Goal: Task Accomplishment & Management: Manage account settings

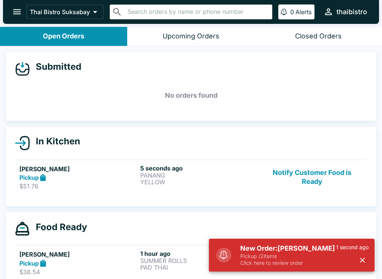
scroll to position [1, 0]
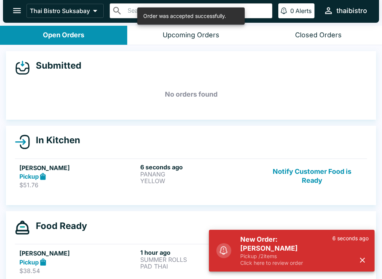
click at [147, 156] on ul "[PERSON_NAME] Pickup $51.76 6 seconds ago PANANG YELLOW Notify Customer Food is…" at bounding box center [191, 176] width 352 height 41
click at [202, 185] on div "6 seconds ago PANANG YELLOW" at bounding box center [199, 176] width 118 height 26
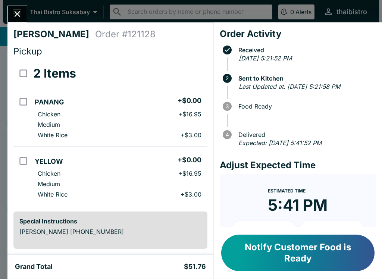
click at [333, 250] on button "Notify Customer Food is Ready" at bounding box center [297, 253] width 153 height 37
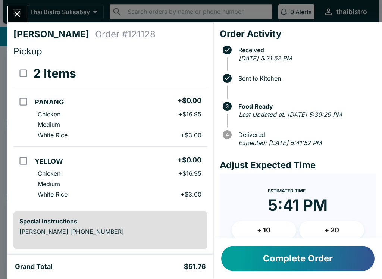
click at [351, 260] on button "Complete Order" at bounding box center [297, 258] width 153 height 25
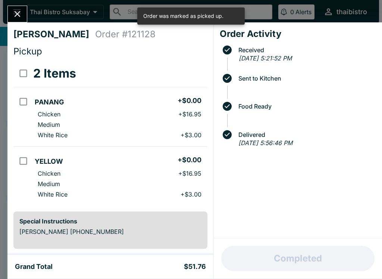
click at [14, 3] on div "[PERSON_NAME] Order # 121128 Pickup 2 Items PANANG + $0.00 Chicken + $16.95 Med…" at bounding box center [191, 139] width 382 height 279
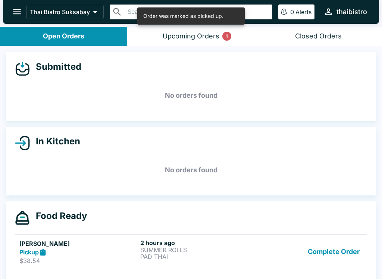
click at [362, 250] on button "Complete Order" at bounding box center [334, 252] width 58 height 26
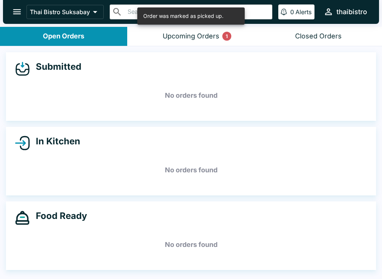
click at [203, 23] on div "Order was marked as picked up." at bounding box center [190, 15] width 107 height 17
click at [225, 36] on div "1" at bounding box center [226, 36] width 9 height 9
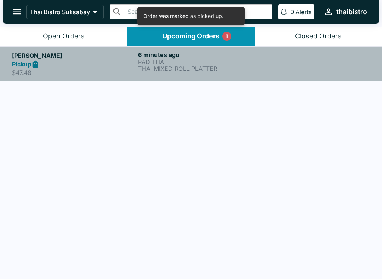
click at [217, 67] on p "THAI MIXED ROLL PLATTER" at bounding box center [199, 68] width 123 height 7
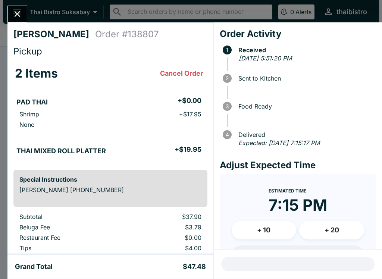
click at [21, 13] on icon "Close" at bounding box center [17, 14] width 10 height 10
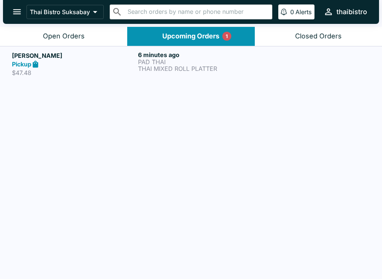
click at [82, 34] on div "Open Orders" at bounding box center [64, 36] width 42 height 9
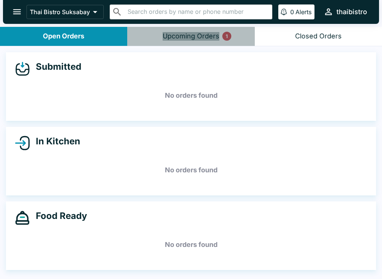
click at [222, 31] on button "Upcoming Orders 1" at bounding box center [190, 36] width 127 height 19
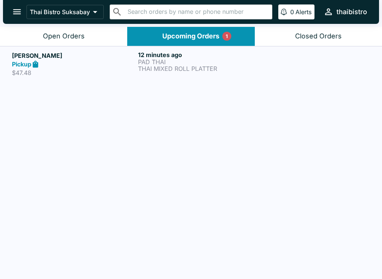
click at [200, 60] on p "PAD THAI" at bounding box center [199, 62] width 123 height 7
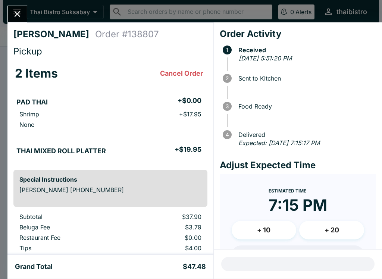
click at [26, 14] on button "Close" at bounding box center [17, 14] width 19 height 16
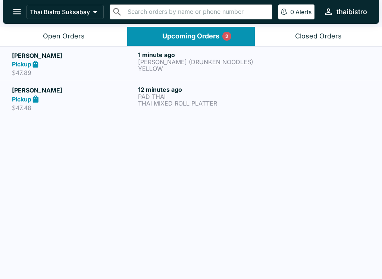
click at [70, 63] on div "Pickup" at bounding box center [73, 64] width 123 height 9
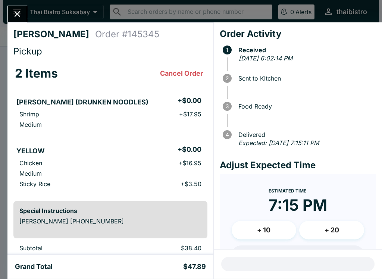
click at [18, 3] on div "[PERSON_NAME] Order # 145345 Pickup 2 Items Cancel Order [PERSON_NAME] (DRUNKEN…" at bounding box center [191, 139] width 382 height 279
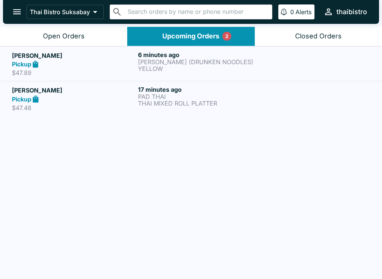
click at [77, 45] on button "Open Orders" at bounding box center [63, 36] width 127 height 19
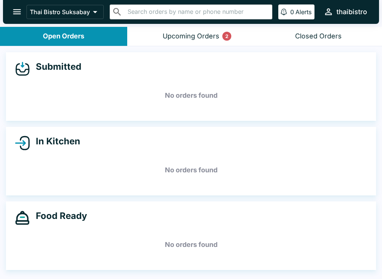
click at [186, 35] on div "Upcoming Orders 2" at bounding box center [191, 36] width 57 height 9
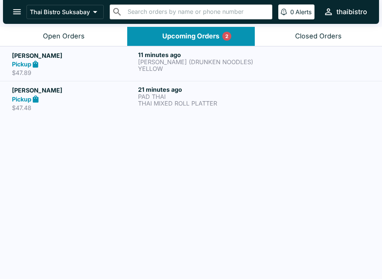
click at [115, 61] on div "Pickup" at bounding box center [73, 64] width 123 height 9
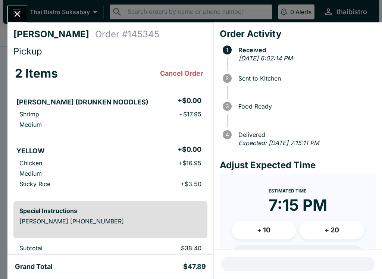
click at [20, 19] on button "Close" at bounding box center [17, 14] width 19 height 16
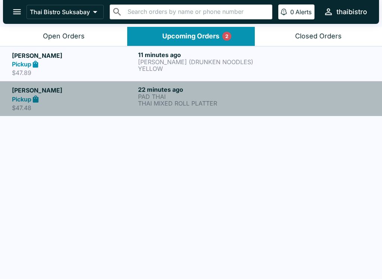
click at [97, 100] on div "Pickup" at bounding box center [73, 99] width 123 height 9
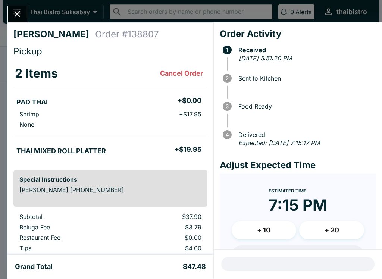
click at [9, 2] on div "[PERSON_NAME] Order # 138807 Pickup 2 Items Cancel Order PAD THAI + $0.00 Shrim…" at bounding box center [191, 139] width 382 height 279
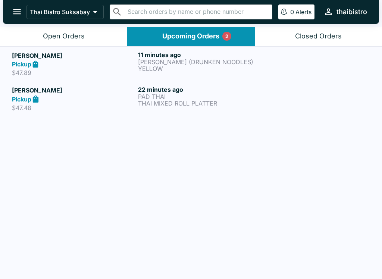
click at [80, 35] on div "Open Orders" at bounding box center [64, 36] width 42 height 9
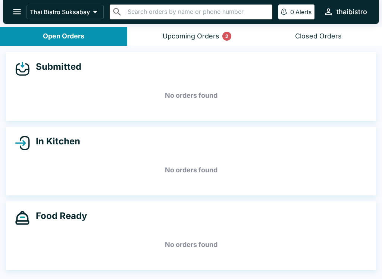
click at [190, 29] on button "Upcoming Orders 2" at bounding box center [190, 36] width 127 height 19
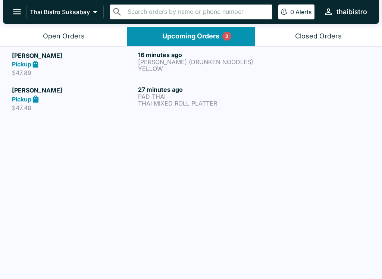
click at [96, 30] on button "Open Orders" at bounding box center [63, 36] width 127 height 19
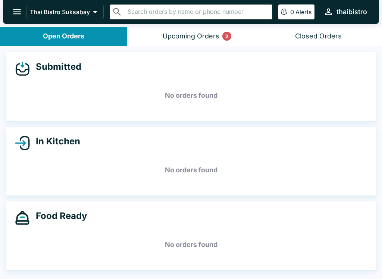
click at [221, 40] on button "Upcoming Orders 2" at bounding box center [190, 36] width 127 height 19
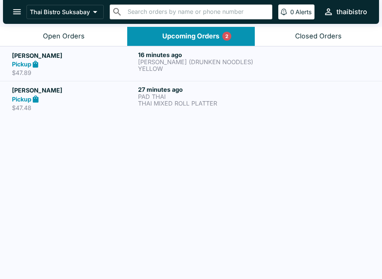
click at [205, 74] on div "16 minutes ago [PERSON_NAME] (DRUNKEN NOODLES) YELLOW" at bounding box center [199, 64] width 123 height 26
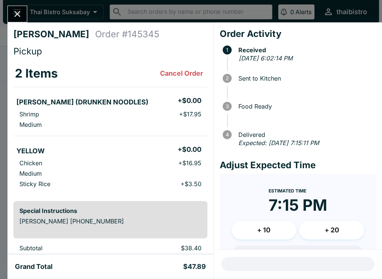
click at [32, 11] on div "[PERSON_NAME] Order # 145345 Pickup 2 Items Cancel Order [PERSON_NAME] (DRUNKEN…" at bounding box center [191, 139] width 382 height 279
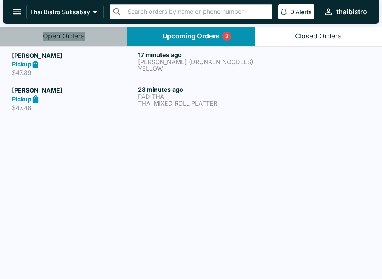
click at [97, 38] on button "Open Orders" at bounding box center [63, 36] width 127 height 19
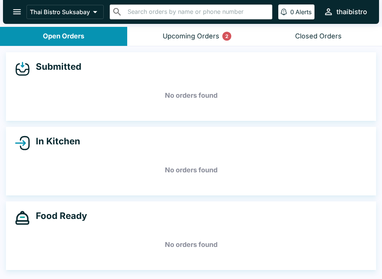
click at [208, 39] on div "Upcoming Orders 2" at bounding box center [191, 36] width 57 height 9
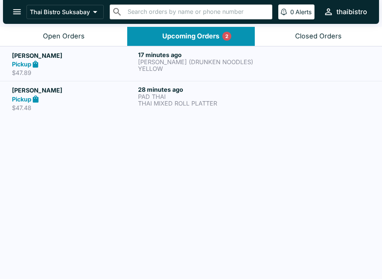
click at [105, 23] on div "Thai Bistro Suksabay ​ ​ 0 Alerts thaibistro" at bounding box center [191, 12] width 376 height 24
click at [95, 43] on button "Open Orders" at bounding box center [63, 36] width 127 height 19
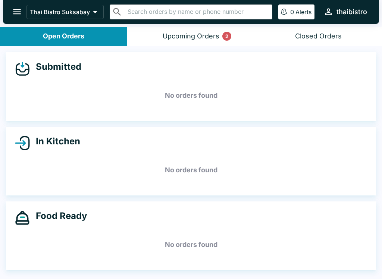
click at [244, 34] on button "Upcoming Orders 2" at bounding box center [190, 36] width 127 height 19
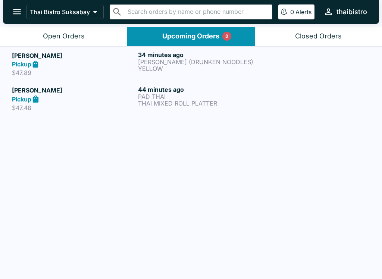
click at [107, 44] on button "Open Orders" at bounding box center [63, 36] width 127 height 19
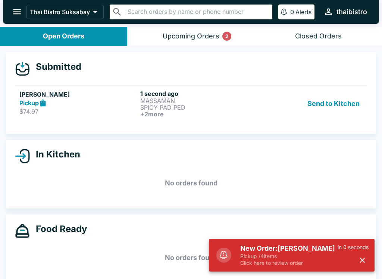
click at [330, 102] on button "Send to Kitchen" at bounding box center [334, 104] width 58 height 28
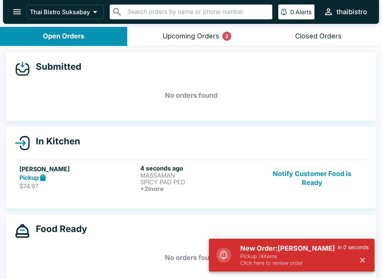
click at [203, 185] on h6 "+ 2 more" at bounding box center [199, 188] width 118 height 7
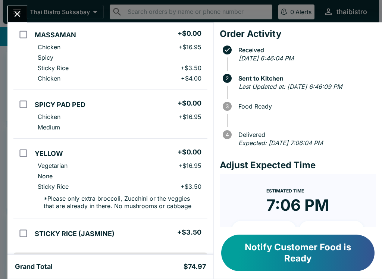
scroll to position [83, 0]
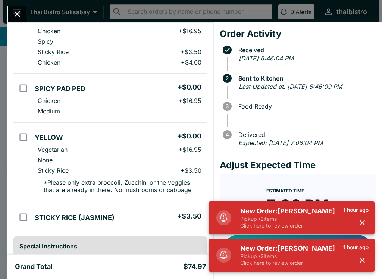
click at [15, 6] on button "Close" at bounding box center [17, 14] width 19 height 16
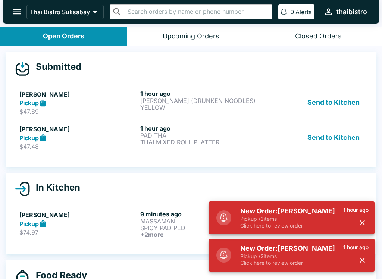
click at [88, 142] on div "Pickup" at bounding box center [78, 138] width 118 height 9
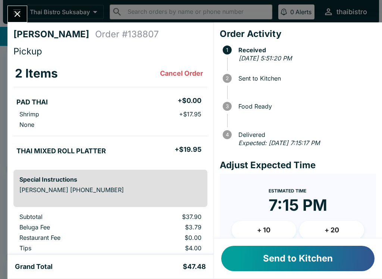
click at [274, 258] on button "Send to Kitchen" at bounding box center [297, 258] width 153 height 25
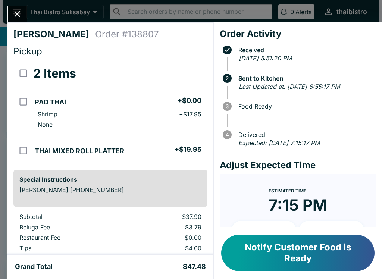
click at [11, 5] on div "[PERSON_NAME] Order # 138807 Pickup 2 Items PAD THAI + $0.00 Shrimp + $17.95 No…" at bounding box center [191, 139] width 382 height 279
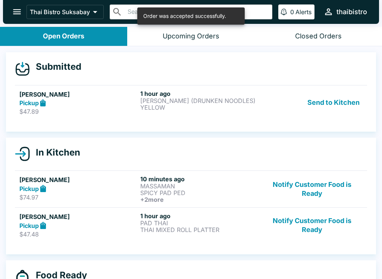
click at [62, 107] on div "[PERSON_NAME] Pickup $47.89" at bounding box center [78, 103] width 118 height 26
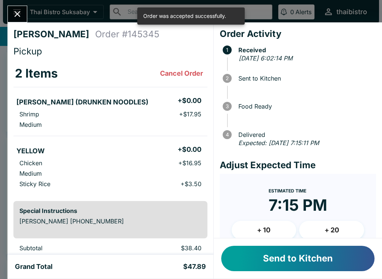
click at [253, 255] on button "Send to Kitchen" at bounding box center [297, 258] width 153 height 25
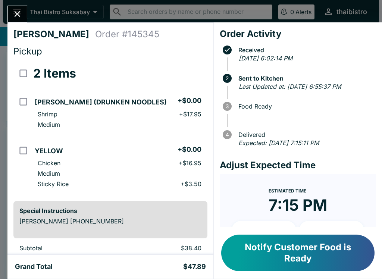
scroll to position [-1, 0]
click at [21, 21] on button "Close" at bounding box center [17, 14] width 19 height 16
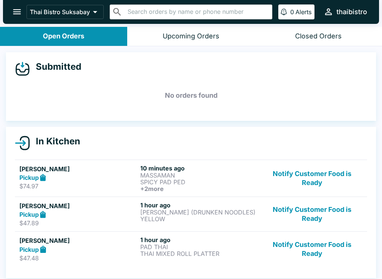
click at [326, 180] on button "Notify Customer Food is Ready" at bounding box center [312, 179] width 101 height 28
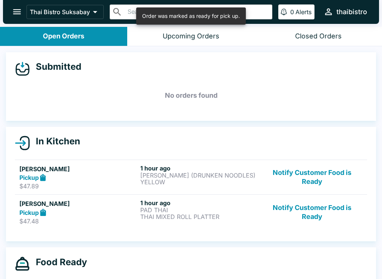
click at [319, 173] on button "Notify Customer Food is Ready" at bounding box center [312, 178] width 101 height 26
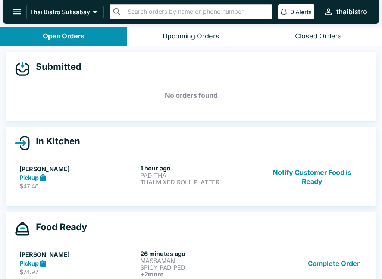
click at [318, 174] on button "Notify Customer Food is Ready" at bounding box center [312, 178] width 101 height 26
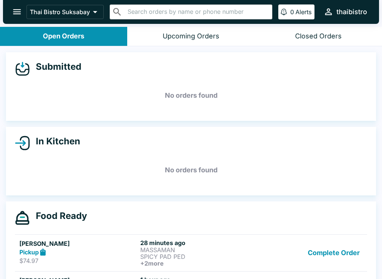
click at [318, 256] on button "Complete Order" at bounding box center [334, 253] width 58 height 28
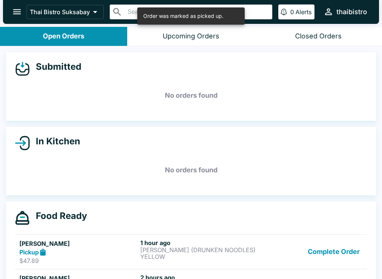
click at [343, 237] on link "[PERSON_NAME] Pickup $47.89 1 hour ago [PERSON_NAME] (DRUNKEN NOODLES) YELLOW C…" at bounding box center [191, 251] width 352 height 35
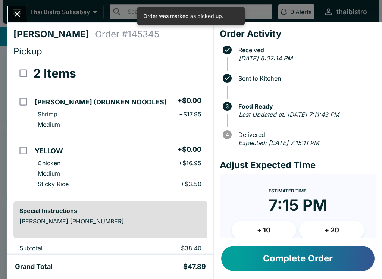
click at [21, 15] on icon "Close" at bounding box center [17, 14] width 10 height 10
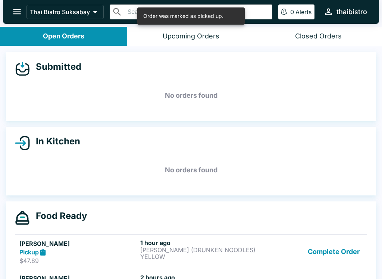
click at [321, 257] on button "Complete Order" at bounding box center [334, 252] width 58 height 26
click at [345, 243] on button "Complete Order" at bounding box center [334, 252] width 58 height 26
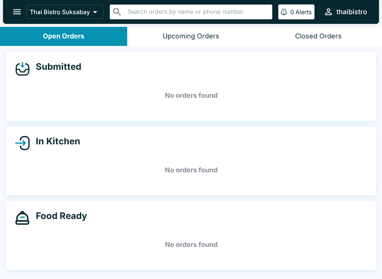
click at [15, 7] on icon "open drawer" at bounding box center [17, 12] width 10 height 10
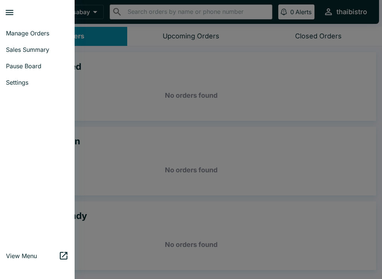
click at [40, 45] on link "Sales Summary" at bounding box center [37, 49] width 75 height 16
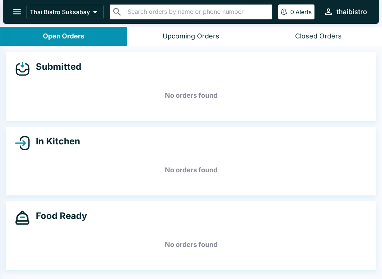
select select "03:00"
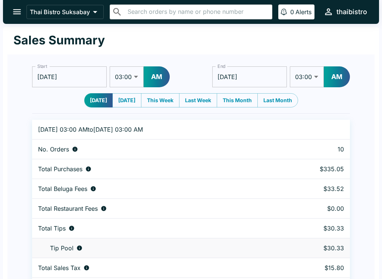
click at [19, 7] on icon "open drawer" at bounding box center [17, 12] width 10 height 10
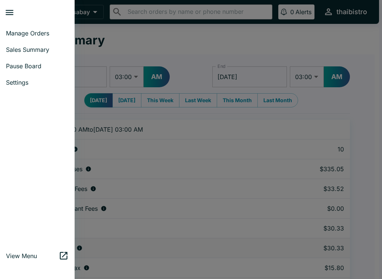
click at [34, 27] on link "Manage Orders" at bounding box center [37, 33] width 75 height 16
